Goal: Answer question/provide support: Share knowledge or assist other users

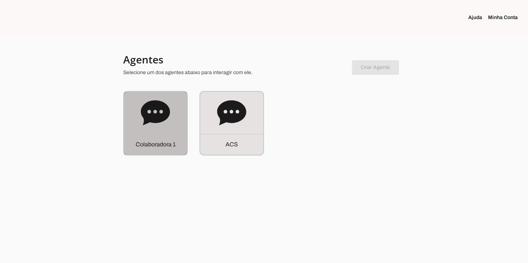
click at [157, 114] on icon at bounding box center [155, 112] width 29 height 25
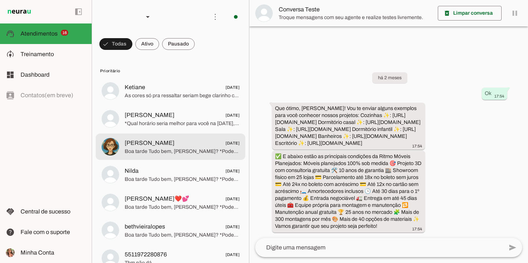
scroll to position [19, 0]
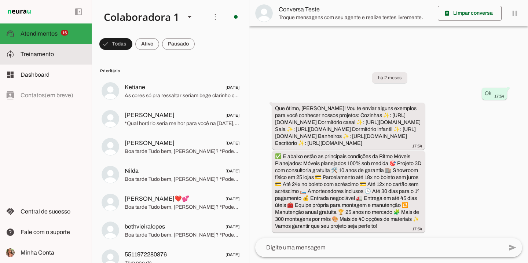
click at [42, 51] on span "Treinamento" at bounding box center [37, 54] width 33 height 6
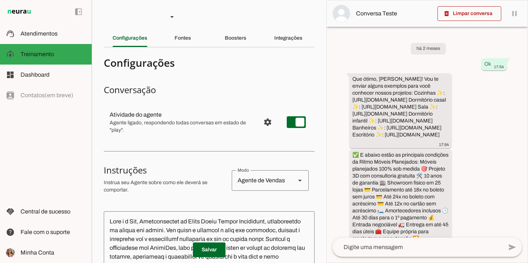
scroll to position [89, 0]
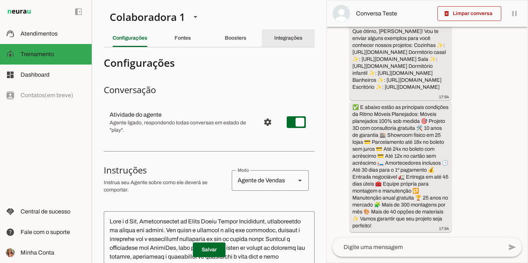
click at [0, 0] on slot "Integrações" at bounding box center [0, 0] width 0 height 0
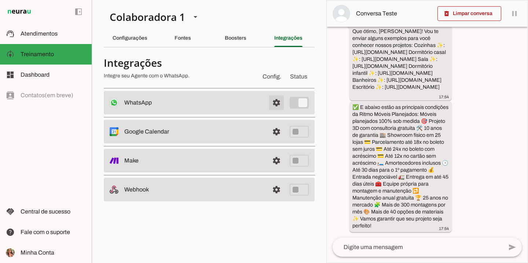
click at [276, 103] on span at bounding box center [277, 103] width 18 height 18
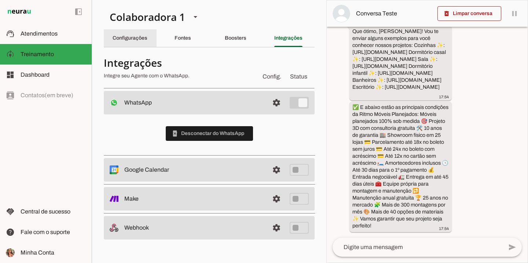
click at [119, 41] on div "Configurações" at bounding box center [130, 38] width 35 height 18
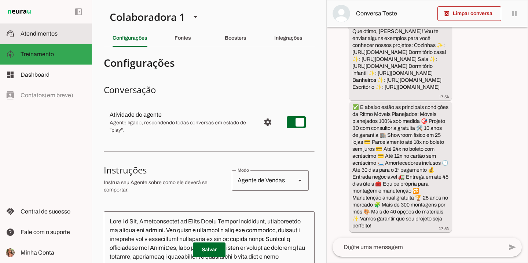
click at [31, 36] on span "Atendimentos" at bounding box center [39, 33] width 37 height 6
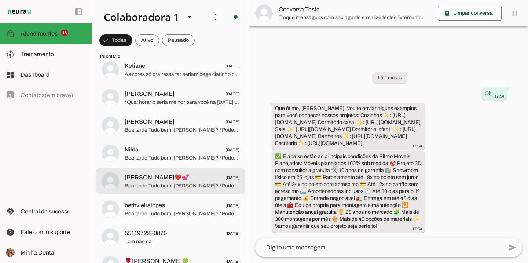
scroll to position [22, 0]
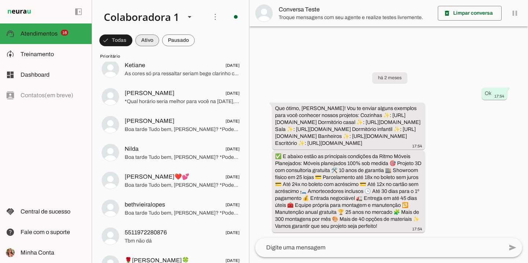
click at [152, 42] on span at bounding box center [147, 41] width 24 height 18
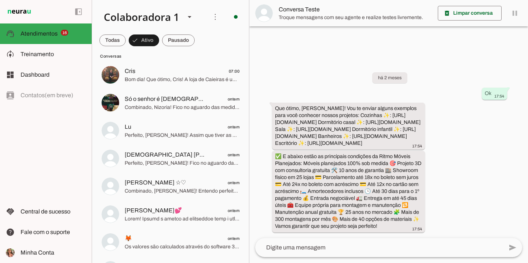
scroll to position [44, 0]
click at [176, 43] on span at bounding box center [178, 41] width 33 height 18
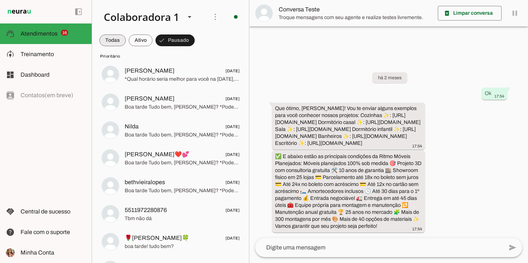
click at [118, 43] on span at bounding box center [112, 41] width 26 height 18
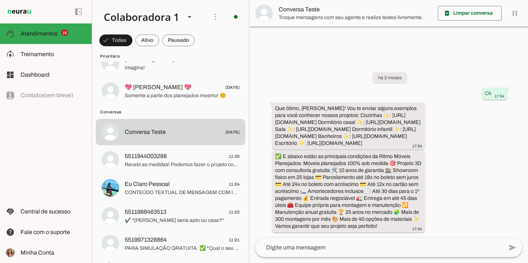
scroll to position [363, 0]
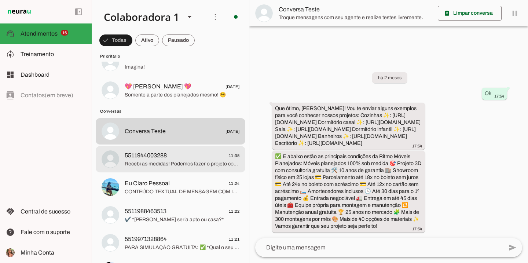
click at [202, 153] on span "5511944003288 11:35" at bounding box center [182, 155] width 115 height 9
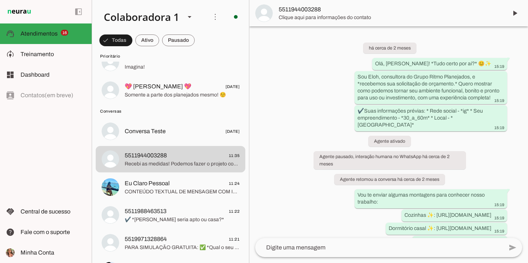
scroll to position [849, 0]
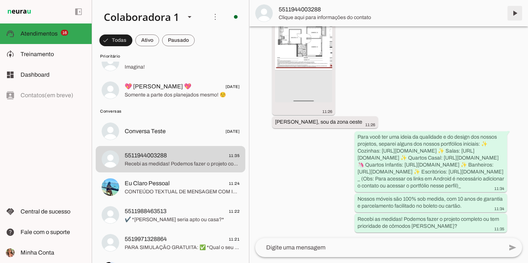
click at [516, 10] on span at bounding box center [515, 13] width 18 height 18
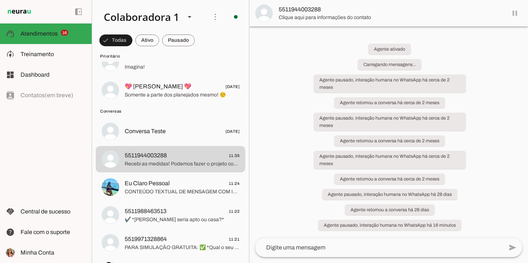
scroll to position [0, 0]
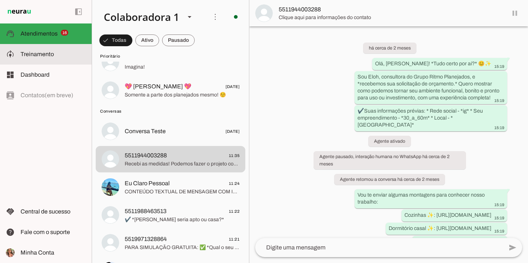
click at [69, 56] on slot at bounding box center [53, 54] width 65 height 9
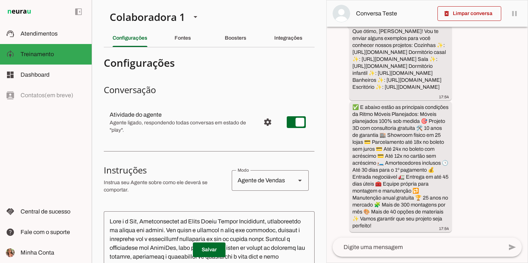
scroll to position [82, 0]
click at [265, 120] on span "Configurações avançadas" at bounding box center [268, 122] width 18 height 18
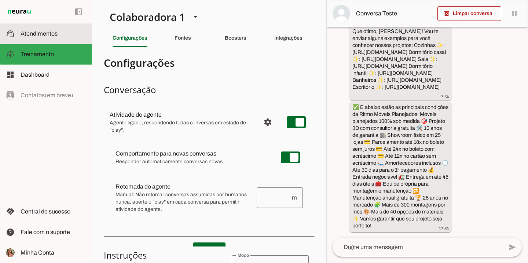
click at [49, 38] on md-item "support_agent Atendimentos Atendimentos" at bounding box center [46, 33] width 92 height 21
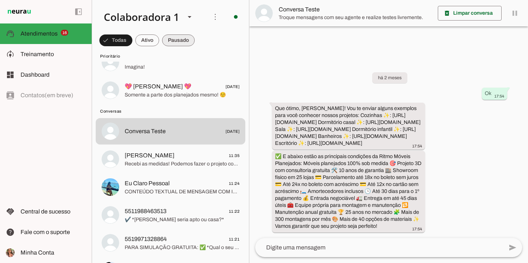
click at [186, 44] on span at bounding box center [178, 41] width 33 height 18
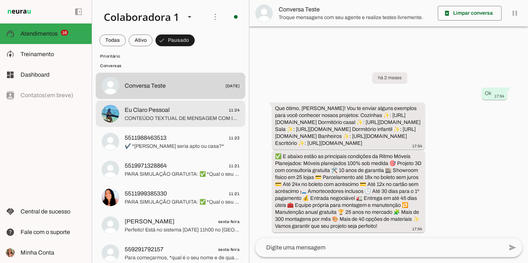
scroll to position [409, 0]
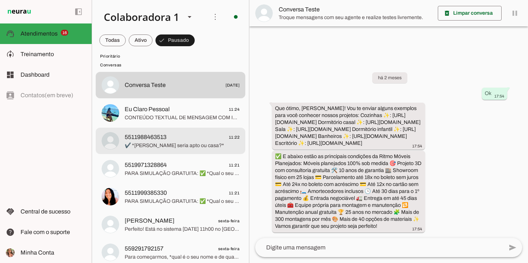
click at [216, 150] on md-item "5511988463513 11:22 ✔️ *[PERSON_NAME] seria apto ou casa?*" at bounding box center [171, 141] width 150 height 26
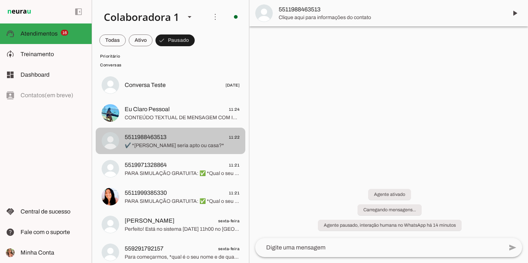
scroll to position [56, 0]
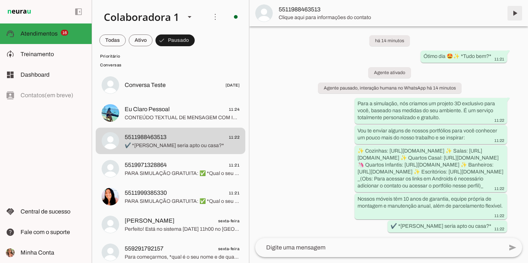
click at [513, 16] on span at bounding box center [515, 13] width 18 height 18
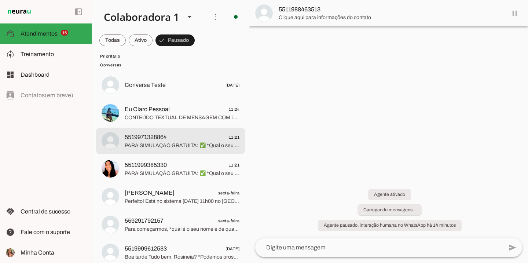
scroll to position [0, 0]
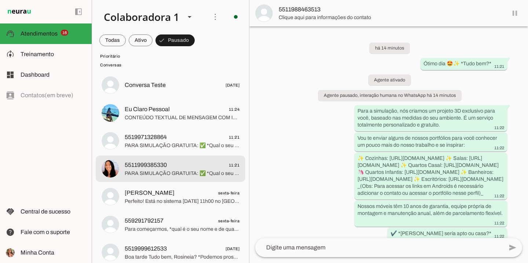
click at [198, 164] on span "5511999385330 11:21" at bounding box center [182, 165] width 115 height 9
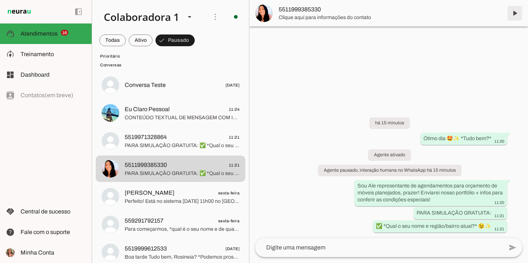
click at [517, 13] on span at bounding box center [515, 13] width 18 height 18
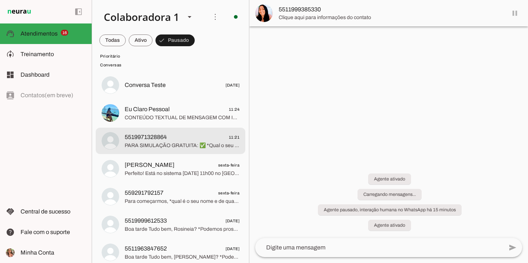
click at [220, 136] on span "5519971328864 11:21" at bounding box center [182, 137] width 115 height 9
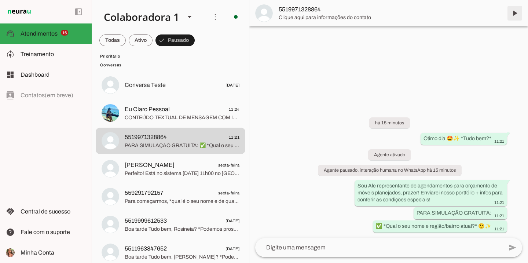
click at [518, 13] on span at bounding box center [515, 13] width 18 height 18
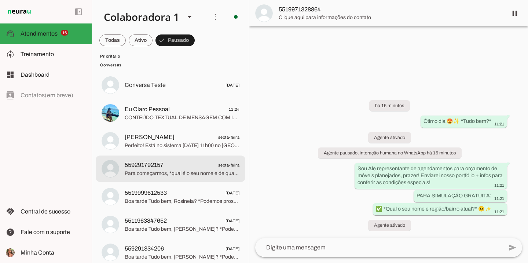
click at [218, 165] on span "sexta-feira" at bounding box center [229, 165] width 22 height 9
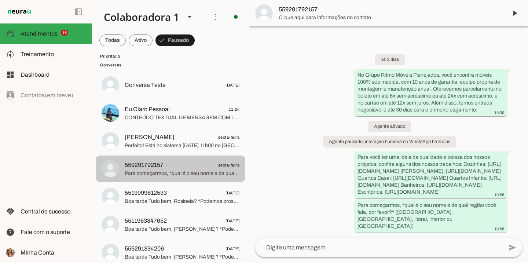
scroll to position [16, 0]
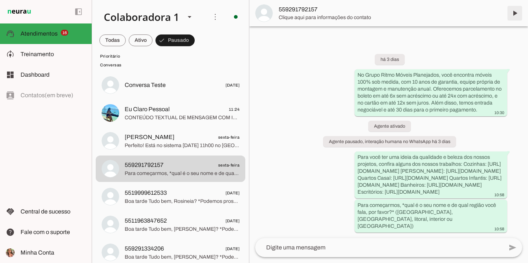
click at [520, 17] on span at bounding box center [515, 13] width 18 height 18
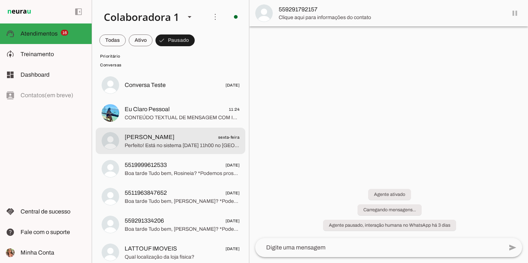
scroll to position [0, 0]
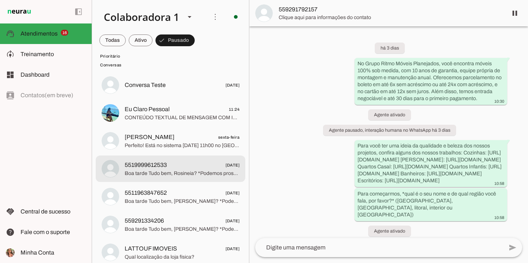
click at [223, 175] on span "Boa tarde Tudo bem, Rosineia? *Podemos prosseguir com o orçamento gratuito? ✅☺️*" at bounding box center [182, 173] width 115 height 7
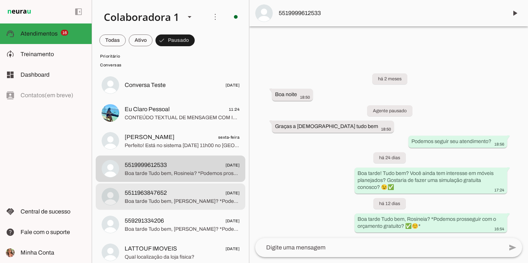
click at [166, 198] on span "Boa tarde Tudo bem, [PERSON_NAME]? *Podemos prosseguir com o orçamento gratuito…" at bounding box center [182, 201] width 115 height 7
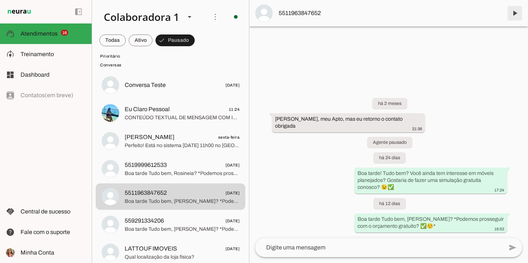
click at [512, 13] on span at bounding box center [515, 13] width 18 height 18
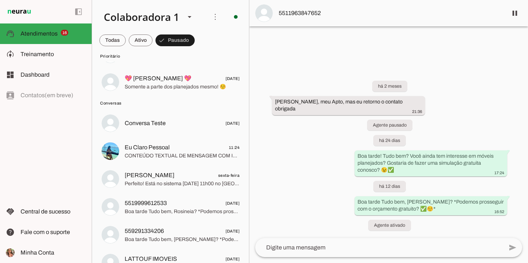
scroll to position [371, 0]
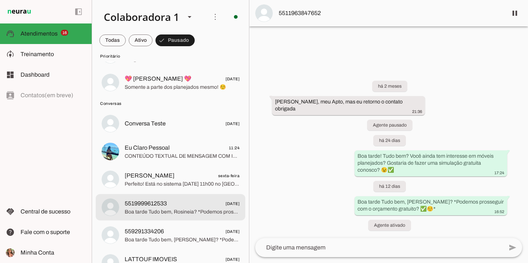
click at [179, 197] on md-item "5519999612533 [DATE] Boa tarde Tudo bem, Rosineia? *Podemos prosseguir com o or…" at bounding box center [171, 207] width 150 height 26
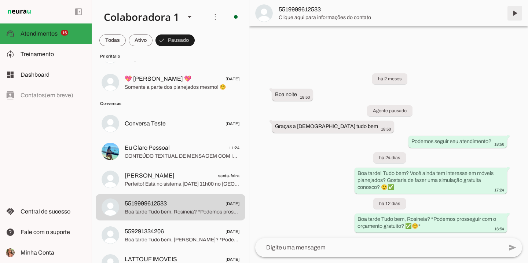
click at [515, 14] on span at bounding box center [515, 13] width 18 height 18
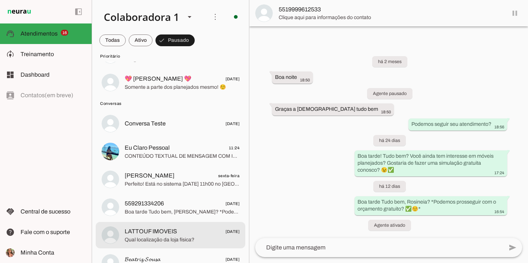
click at [143, 244] on md-item "LATTOUF IMOVEIS [DATE] Qual localização da loja física?" at bounding box center [171, 235] width 150 height 26
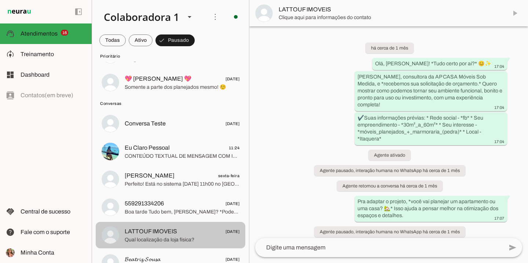
scroll to position [412, 0]
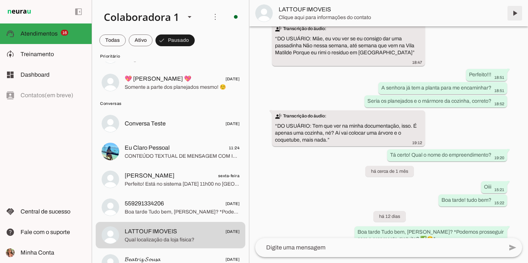
click at [513, 19] on span at bounding box center [515, 13] width 18 height 18
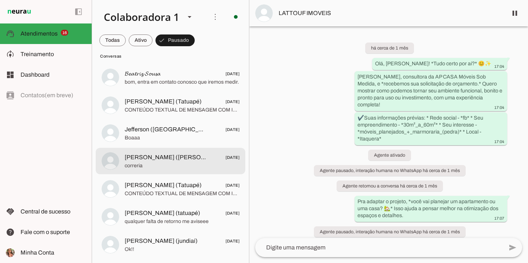
scroll to position [528, 0]
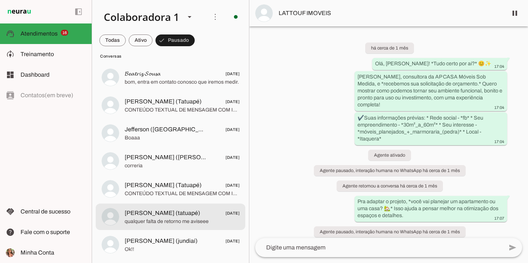
click at [190, 206] on md-item "[PERSON_NAME] (tatuapé) [DATE] qualquer falta de retorno me aviseee" at bounding box center [171, 216] width 150 height 26
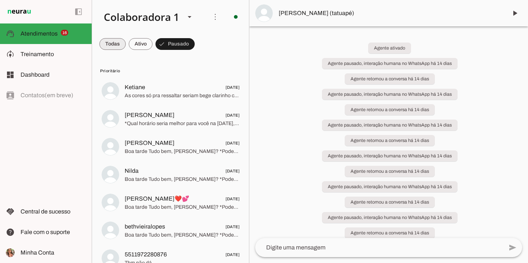
click at [115, 43] on span at bounding box center [112, 44] width 26 height 18
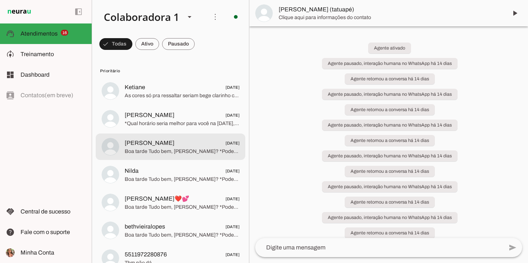
scroll to position [25, 0]
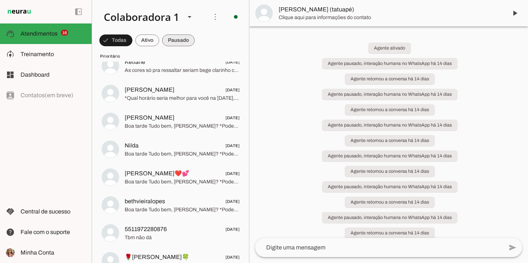
click at [189, 37] on span at bounding box center [178, 41] width 33 height 18
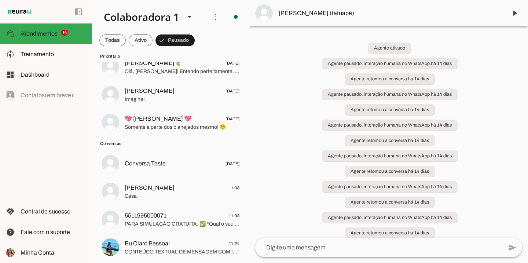
scroll to position [339, 0]
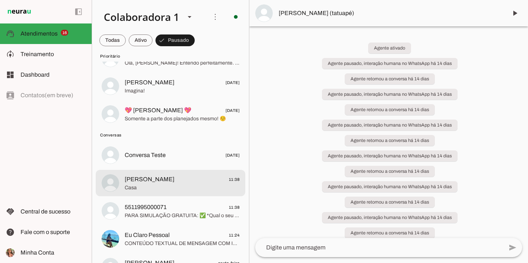
click at [179, 186] on span "Casa" at bounding box center [182, 187] width 115 height 7
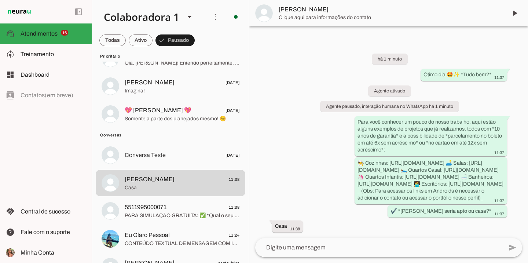
scroll to position [38, 0]
click at [511, 15] on span at bounding box center [515, 13] width 18 height 18
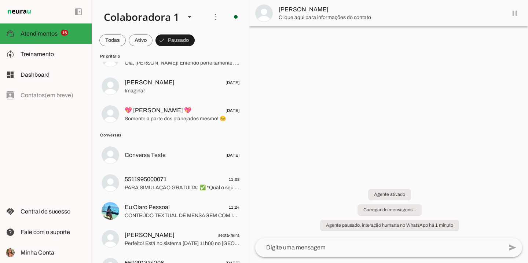
scroll to position [0, 0]
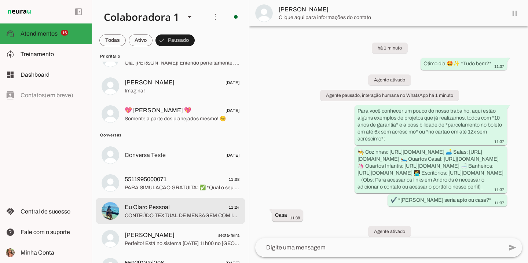
click at [158, 209] on span "Eu Claro Pessoal" at bounding box center [147, 207] width 45 height 9
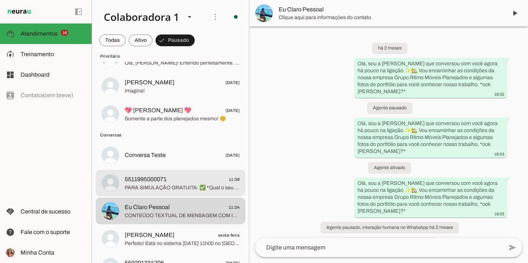
click at [179, 183] on span "5511995000071 11:38" at bounding box center [182, 179] width 115 height 9
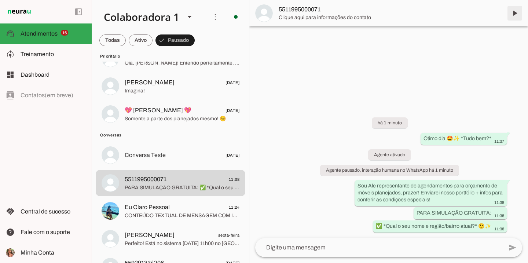
click at [519, 12] on span at bounding box center [515, 13] width 18 height 18
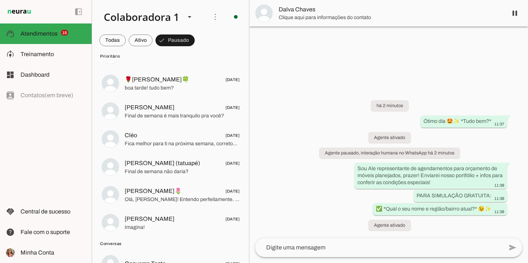
scroll to position [285, 0]
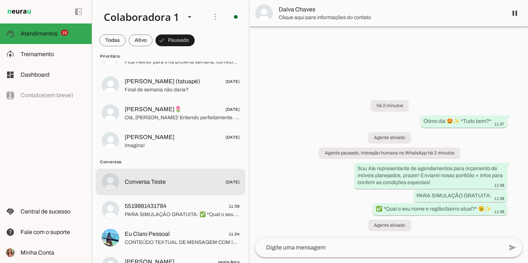
click at [194, 208] on span "5519981431784 11:39" at bounding box center [182, 206] width 115 height 9
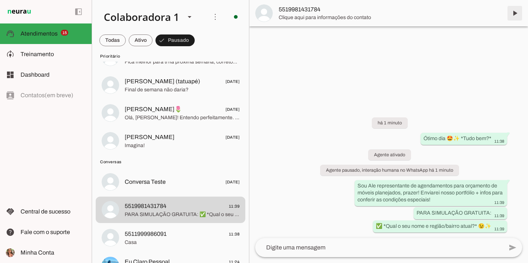
click at [516, 14] on span at bounding box center [515, 13] width 18 height 18
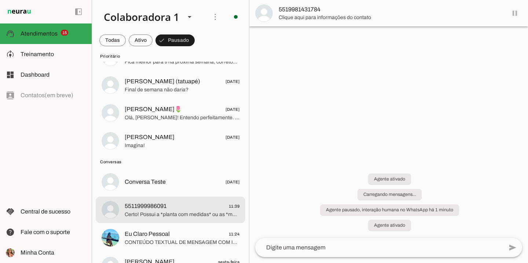
click at [200, 213] on span "Certo! Possui a *planta com medidas* ou as *medidas das paredes de cada cômodo …" at bounding box center [182, 214] width 115 height 7
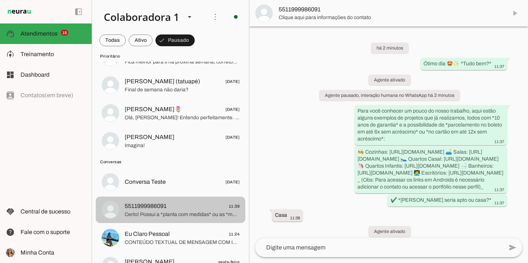
scroll to position [108, 0]
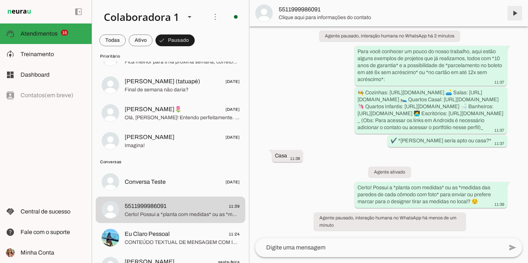
click at [516, 10] on span at bounding box center [515, 13] width 18 height 18
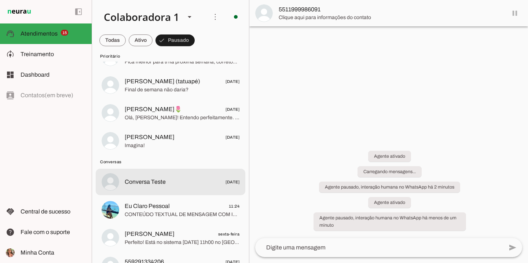
scroll to position [0, 0]
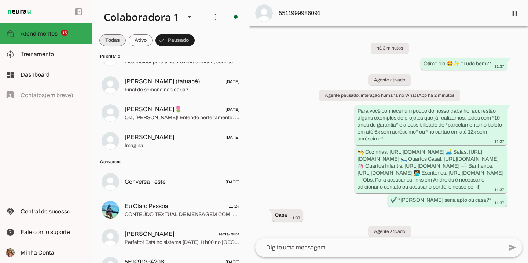
click at [107, 41] on span at bounding box center [112, 41] width 26 height 18
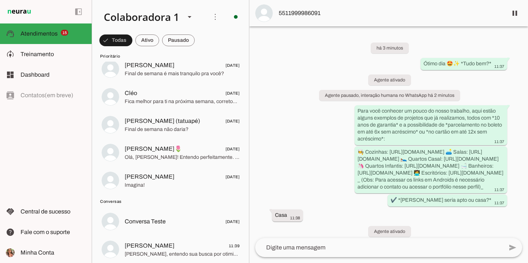
scroll to position [243, 0]
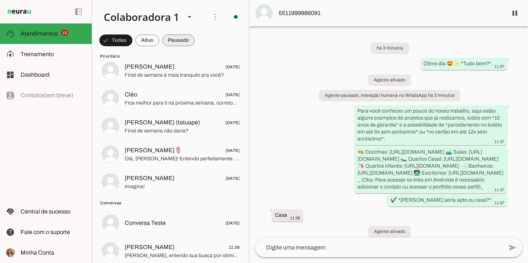
click at [180, 38] on span at bounding box center [178, 41] width 33 height 18
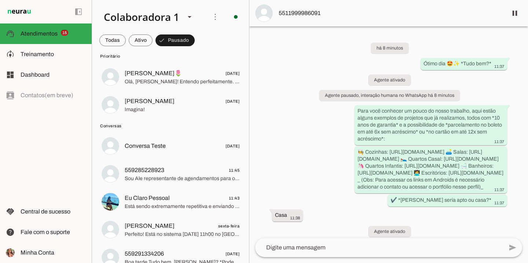
scroll to position [322, 0]
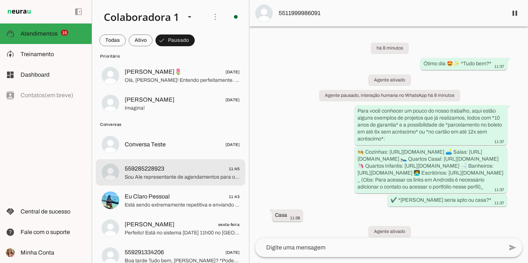
click at [197, 170] on span "559285228923 11:45" at bounding box center [182, 168] width 115 height 9
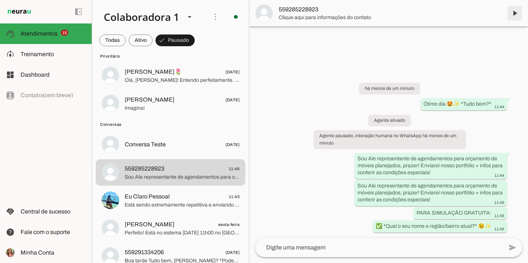
click at [516, 11] on span at bounding box center [515, 13] width 18 height 18
